Goal: Obtain resource: Download file/media

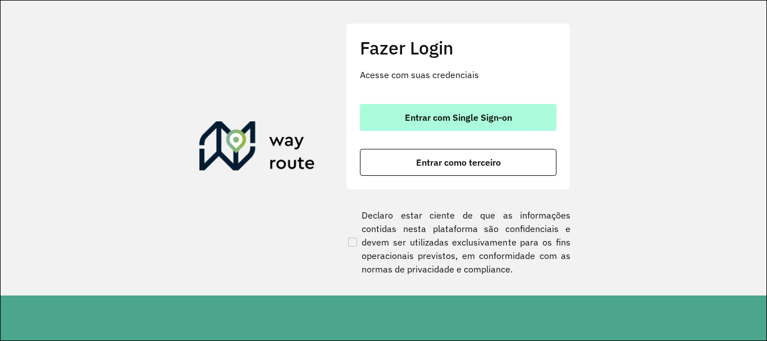
click at [411, 128] on button "Entrar com Single Sign-on" at bounding box center [458, 117] width 196 height 27
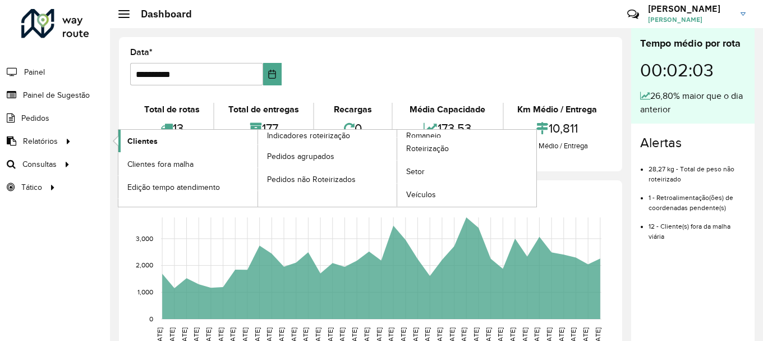
click at [131, 136] on span "Clientes" at bounding box center [142, 141] width 30 height 12
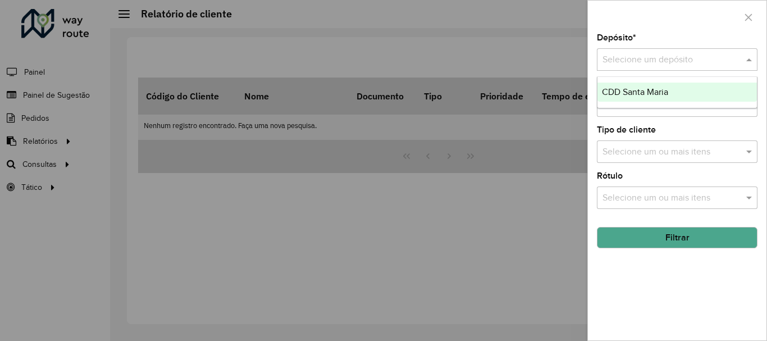
click at [675, 63] on input "text" at bounding box center [665, 59] width 127 height 13
click at [654, 87] on span "CDD Santa Maria" at bounding box center [635, 92] width 66 height 10
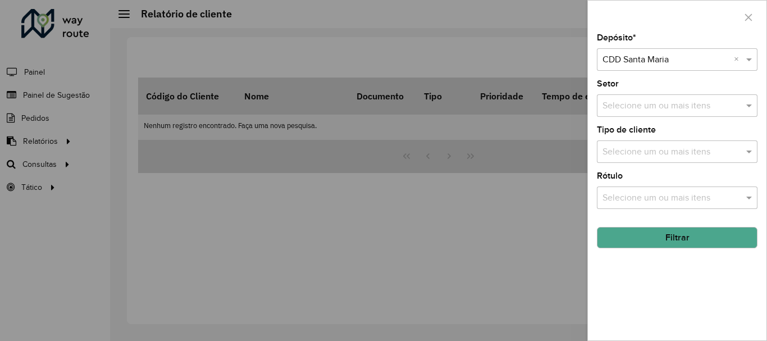
click at [669, 242] on button "Filtrar" at bounding box center [676, 237] width 160 height 21
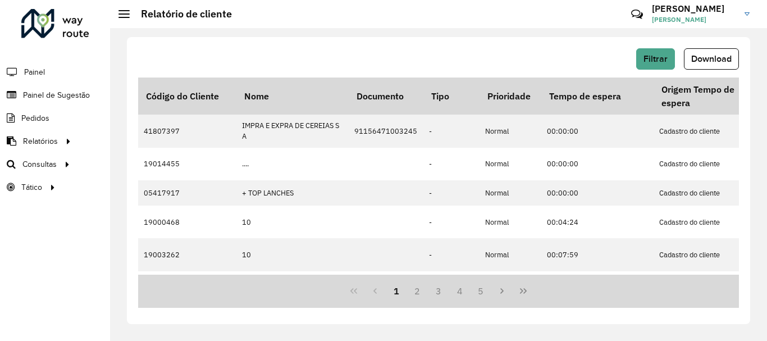
click at [630, 54] on div "Filtrar Download" at bounding box center [438, 58] width 600 height 21
click at [706, 51] on button "Download" at bounding box center [710, 58] width 55 height 21
